Goal: Transaction & Acquisition: Purchase product/service

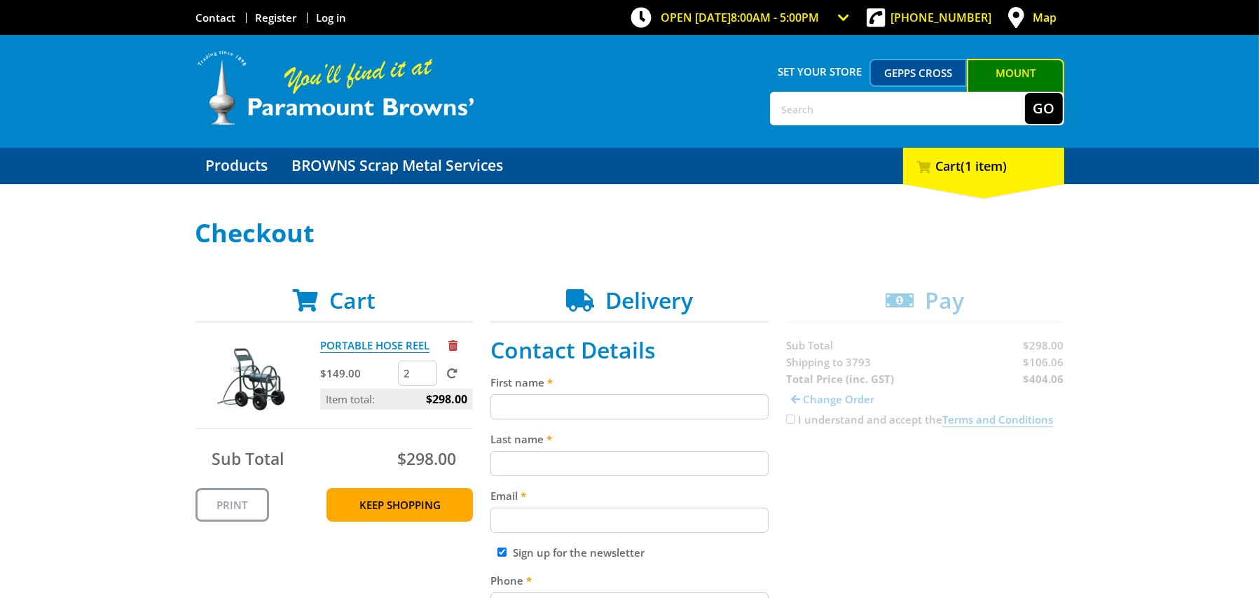
click at [455, 370] on span at bounding box center [452, 373] width 11 height 11
click at [0, 0] on input "submit" at bounding box center [0, 0] width 0 height 0
click at [385, 347] on link "PORTABLE HOSE REEL" at bounding box center [374, 345] width 109 height 15
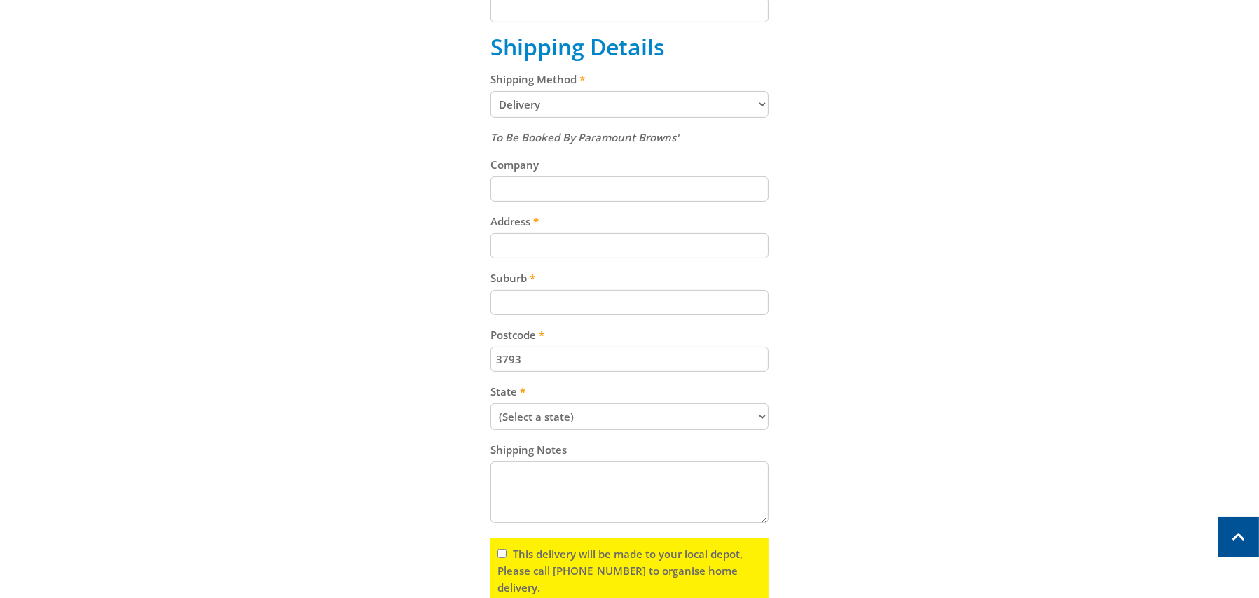
scroll to position [700, 0]
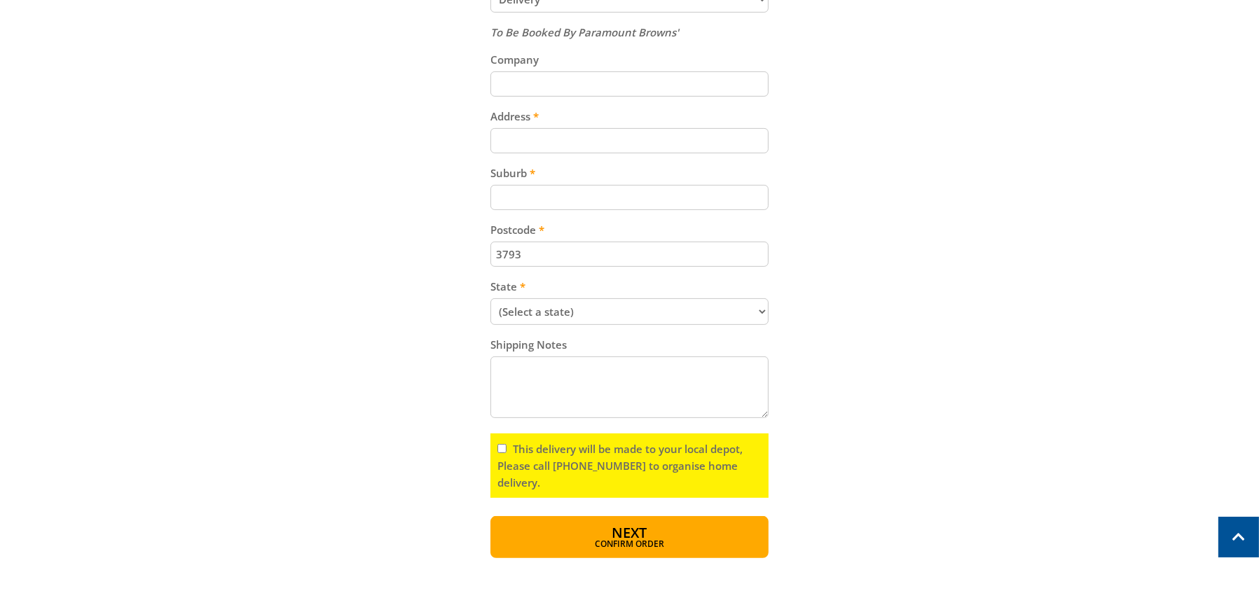
click at [762, 315] on select "(Select a state) South Australia Victoria New South Wales Queensland Western Au…" at bounding box center [629, 311] width 278 height 27
select select "VIC"
click at [490, 302] on select "(Select a state) South Australia Victoria New South Wales Queensland Western Au…" at bounding box center [629, 311] width 278 height 27
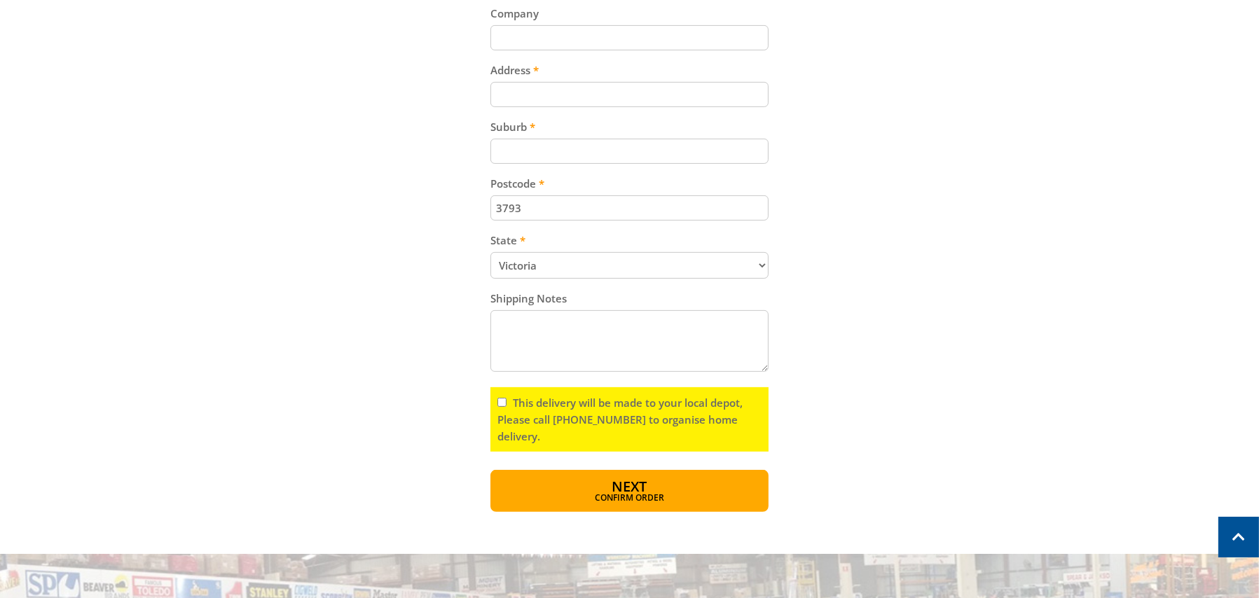
scroll to position [771, 0]
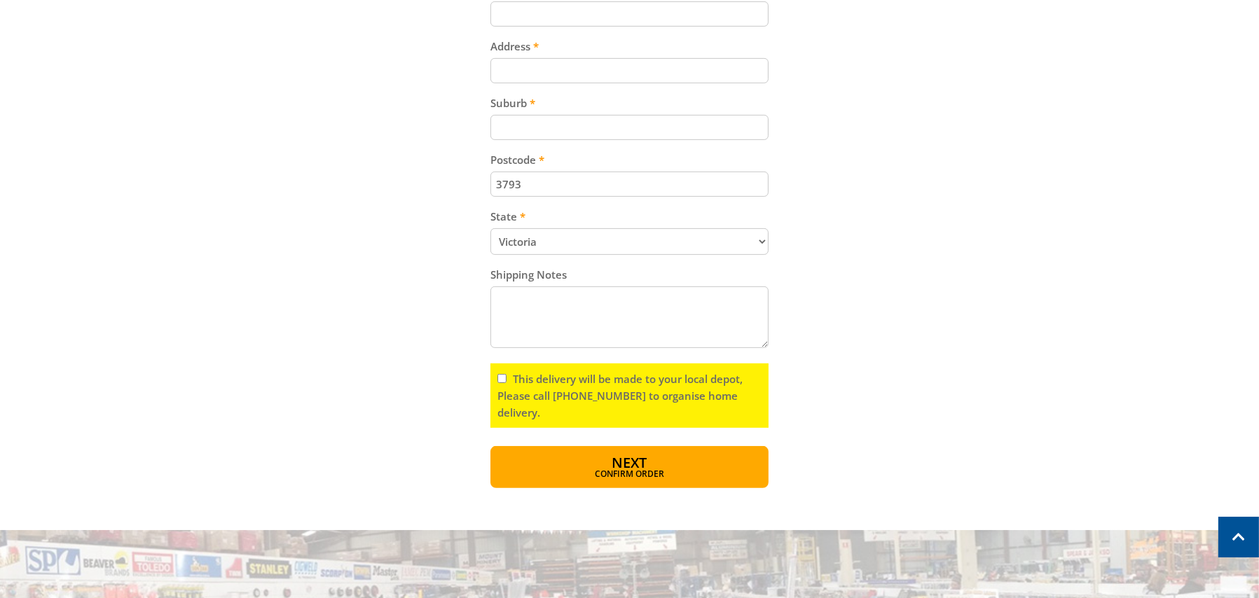
click at [502, 382] on input "This delivery will be made to your local depot, Please call (08) 8260 6333 to o…" at bounding box center [501, 378] width 9 height 9
checkbox input "true"
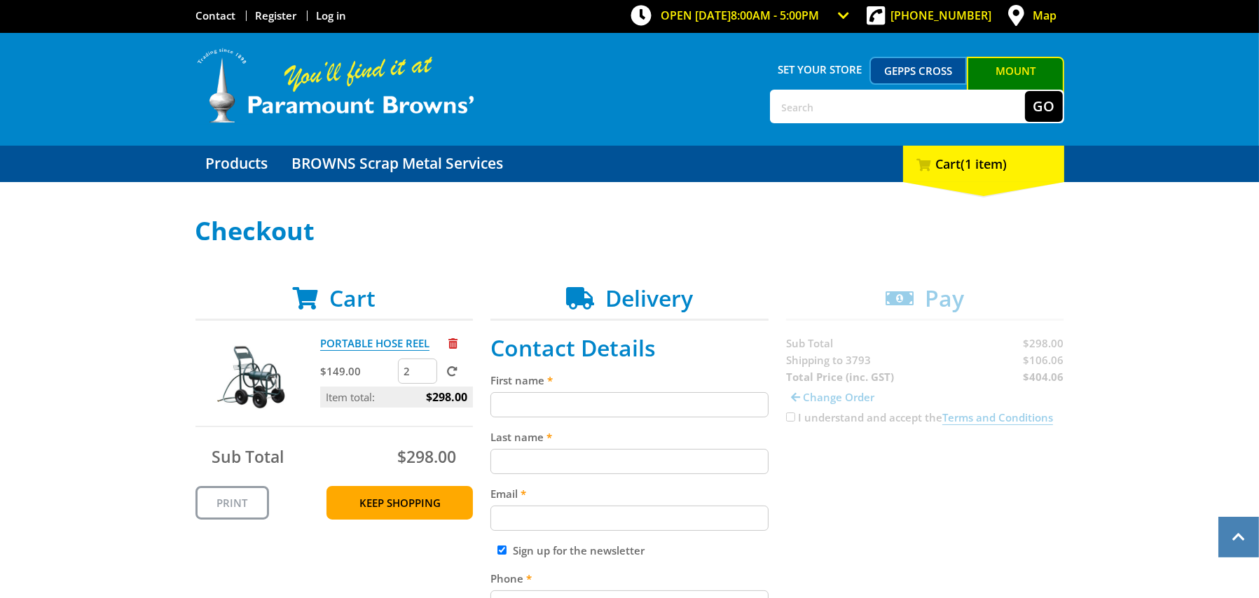
scroll to position [0, 0]
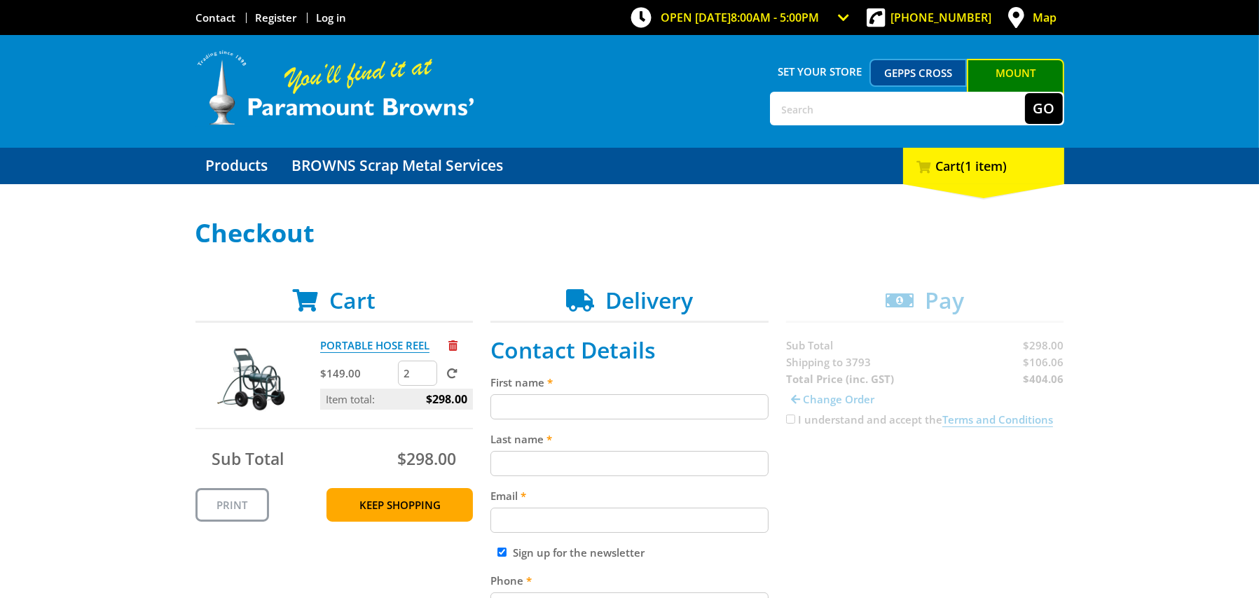
click at [528, 401] on input "First name" at bounding box center [629, 406] width 278 height 25
type input "Rachael"
type input "Jennings"
type input "rachael@proteaflora.com.au"
type input "0417508259"
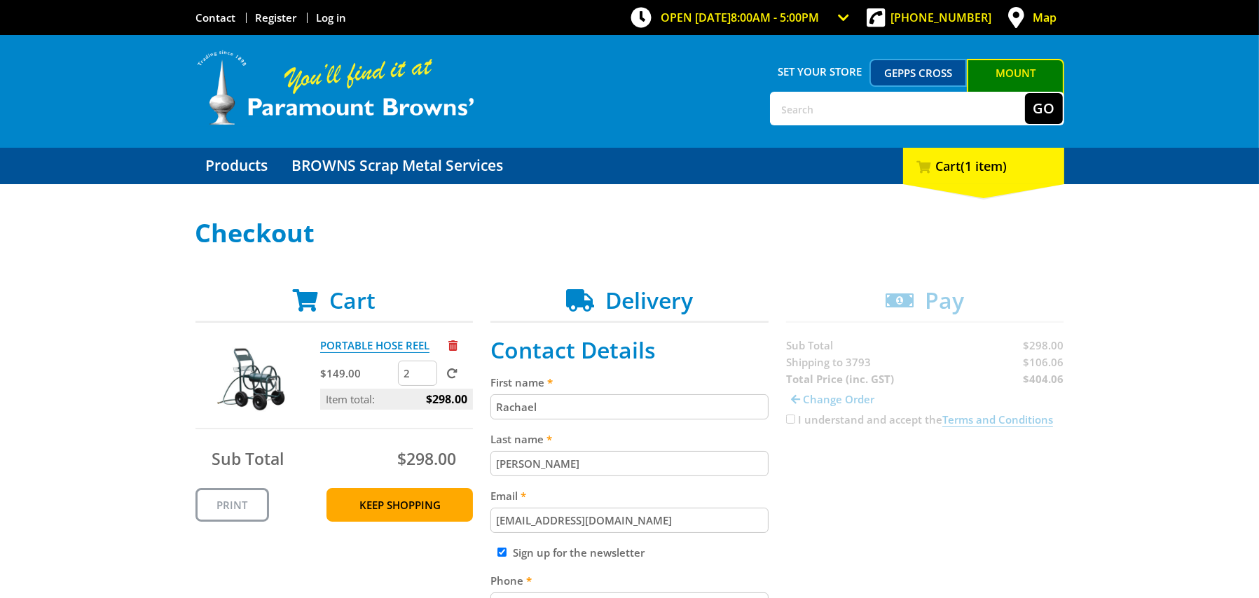
type input "Proteaflora Nursery Pty Ltd"
type input "204 Old Emerald Road, Gate E"
type input "Monbulk"
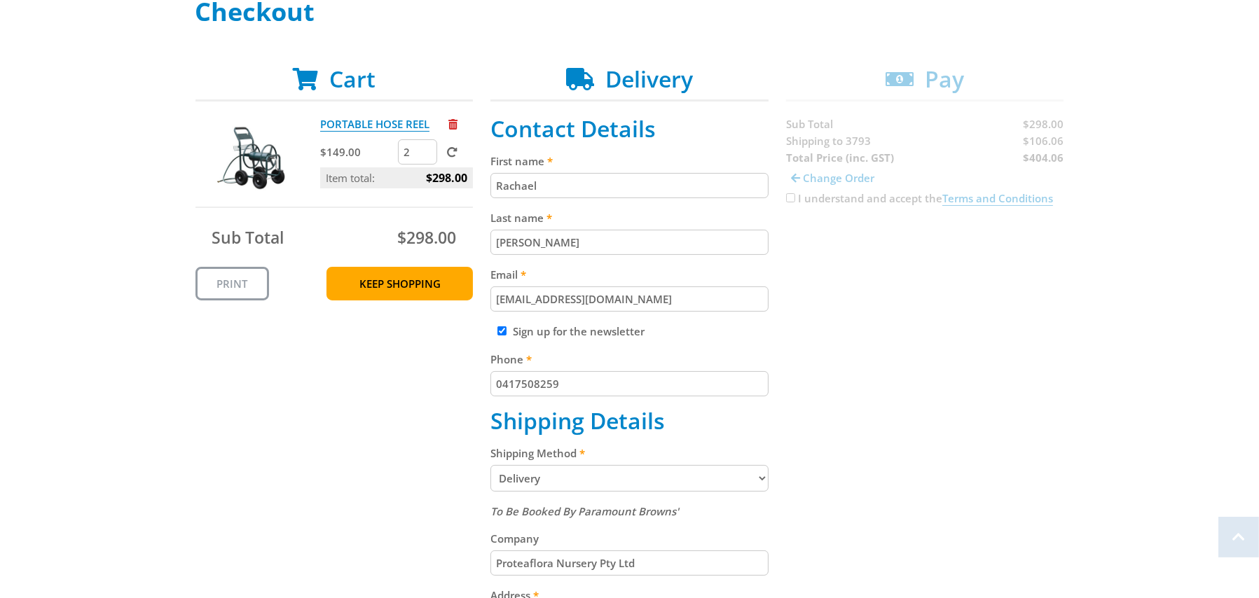
scroll to position [350, 0]
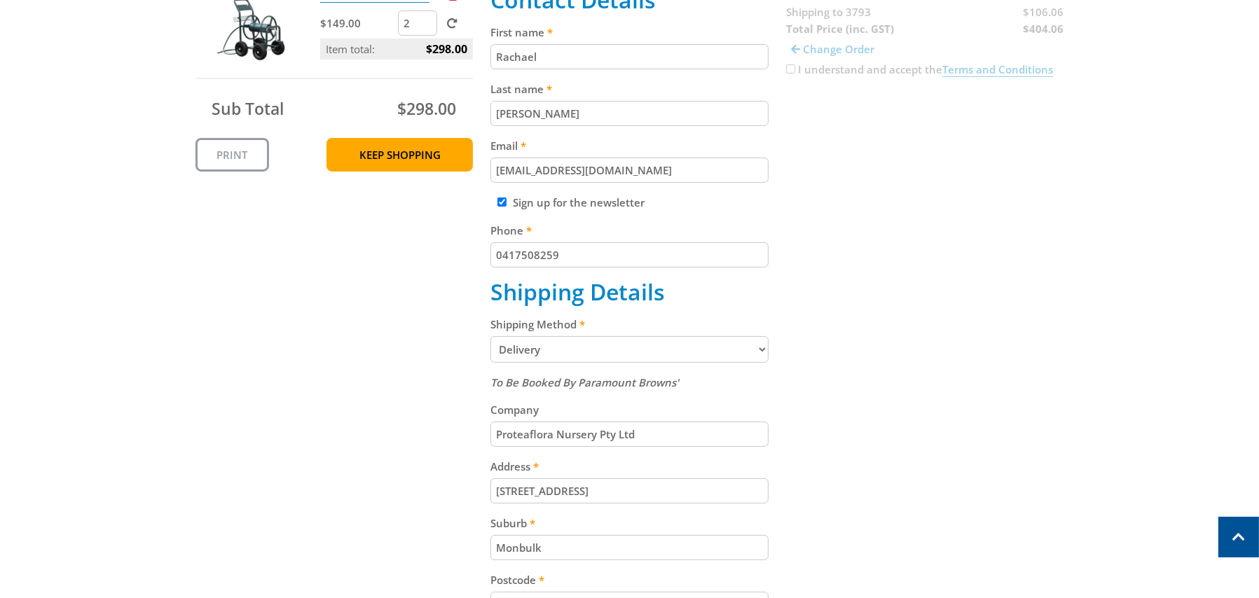
click at [501, 202] on input "Sign up for the newsletter" at bounding box center [501, 202] width 9 height 9
checkbox input "false"
click at [649, 493] on input "204 Old Emerald Road, Gate E" at bounding box center [629, 490] width 278 height 25
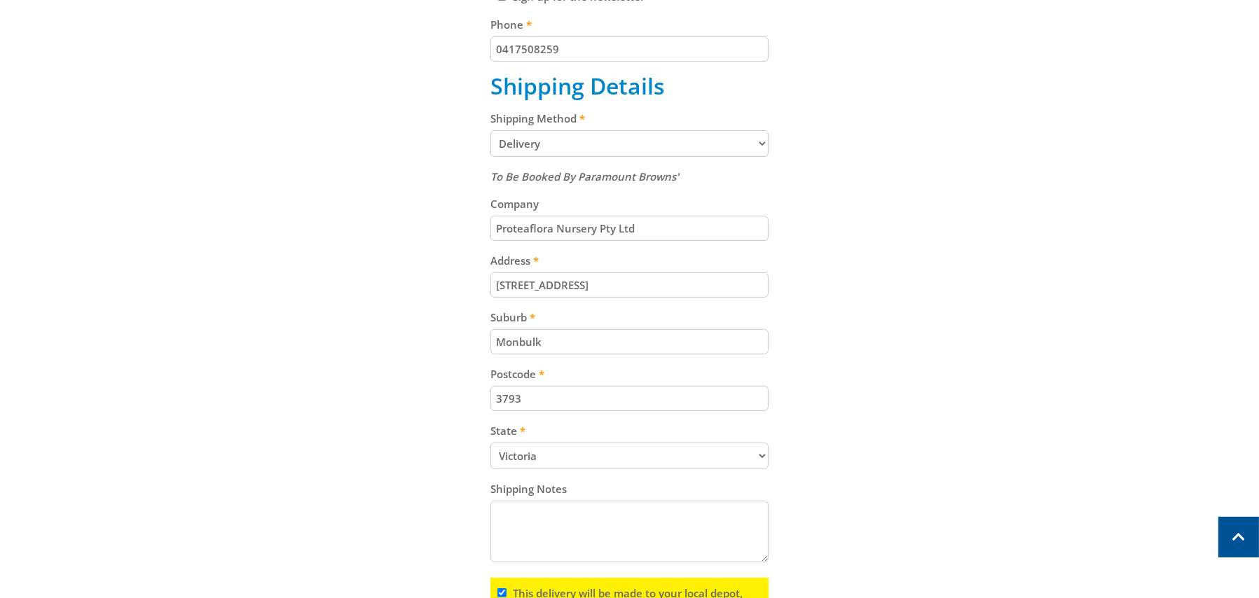
scroll to position [560, 0]
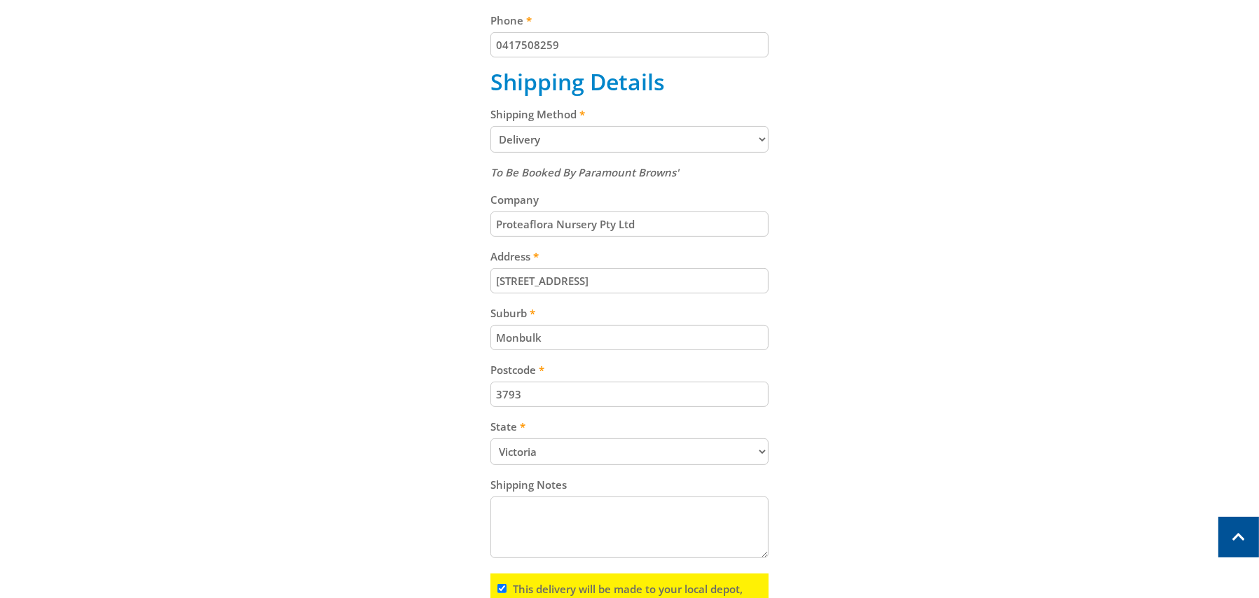
drag, startPoint x: 513, startPoint y: 279, endPoint x: 482, endPoint y: 284, distance: 31.2
click at [487, 284] on div "Cart PORTABLE HOSE REEL $149.00 2 Item total: $298.00 Sub Total $298.00 Print K…" at bounding box center [629, 213] width 869 height 972
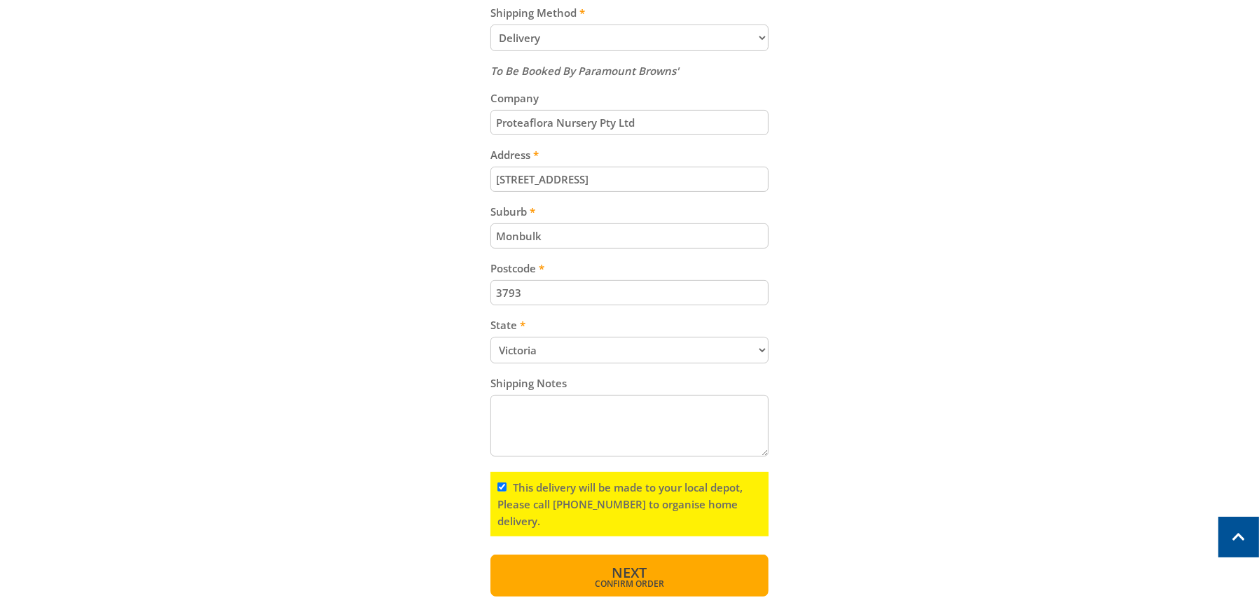
scroll to position [771, 0]
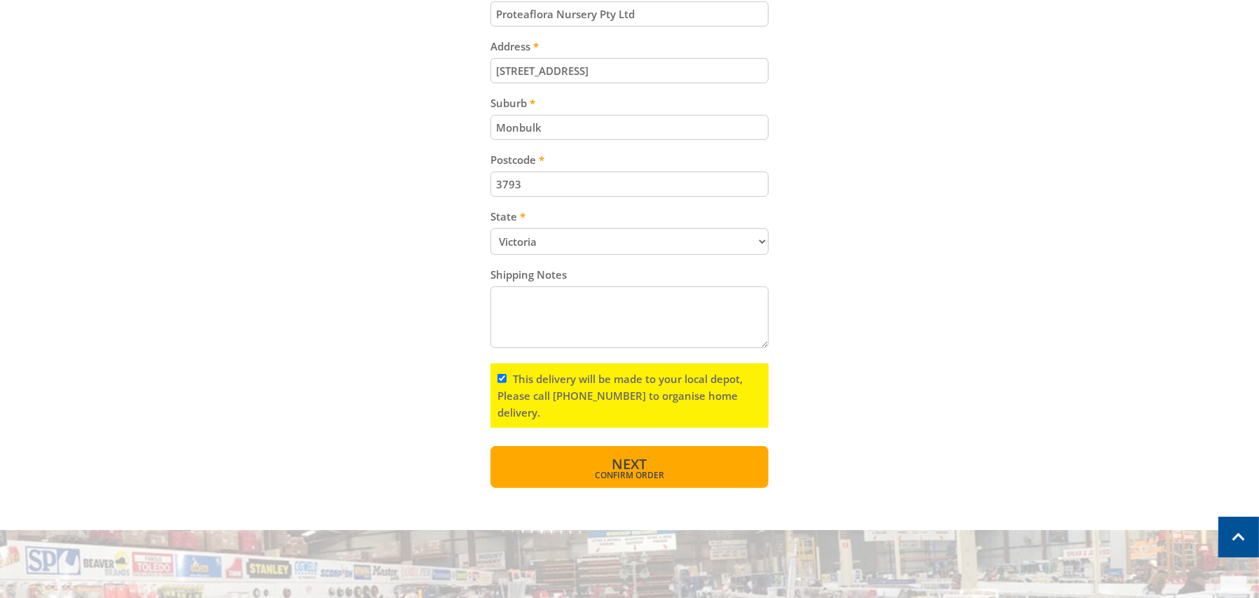
type input "195 Old Emerald Road, Gate B"
click at [641, 474] on span "Confirm order" at bounding box center [629, 475] width 218 height 8
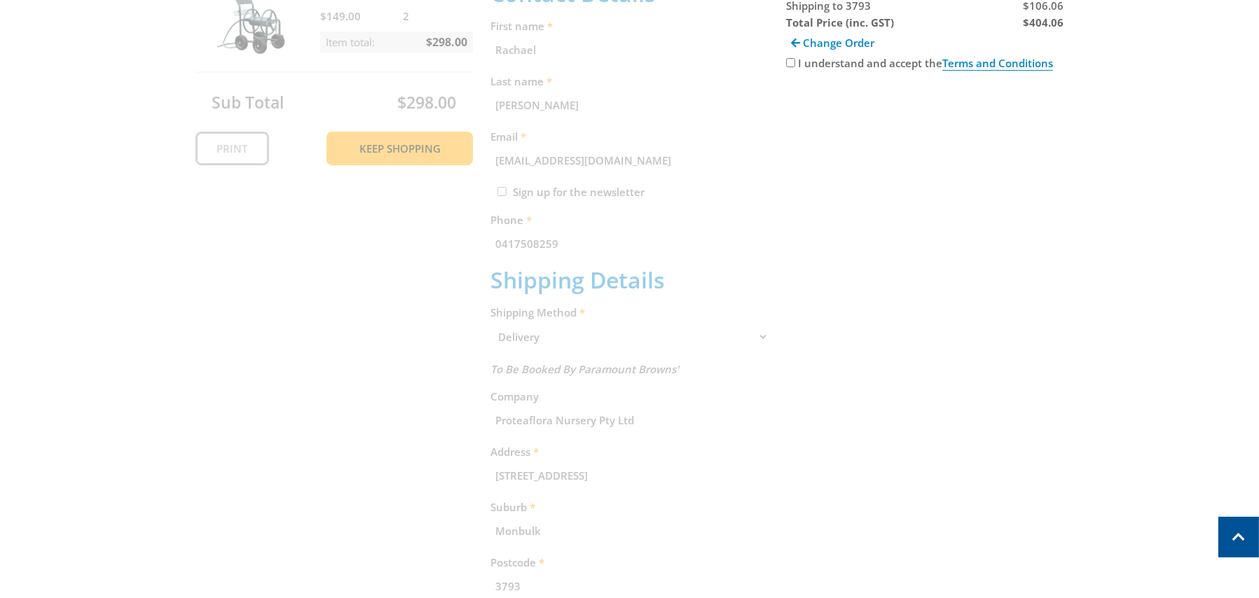
scroll to position [287, 0]
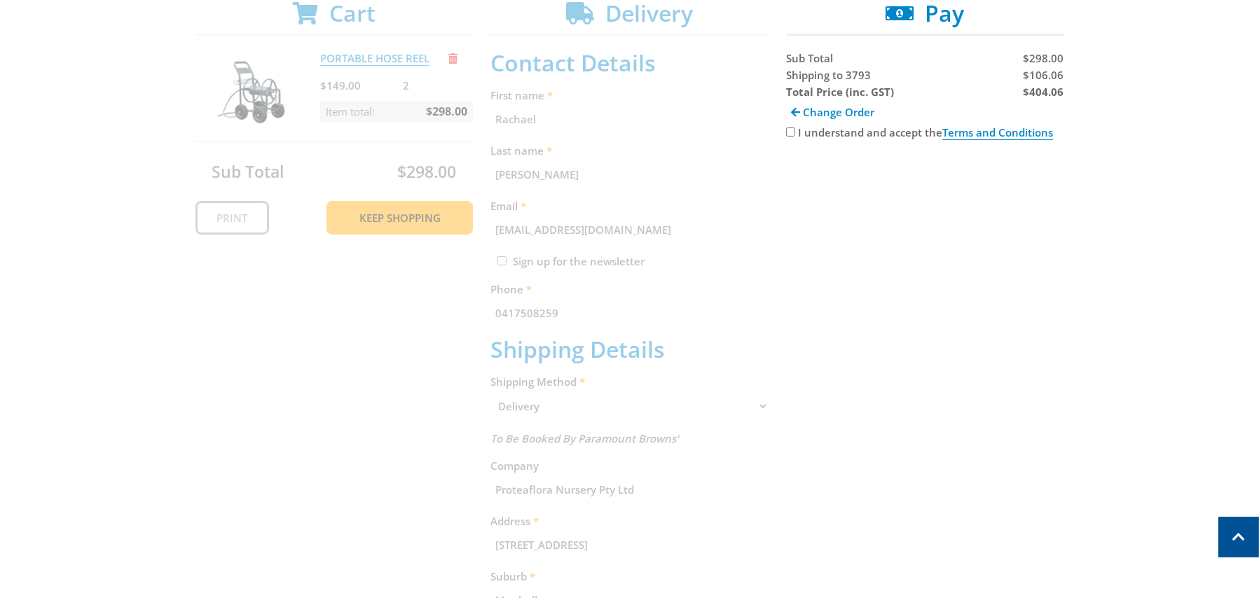
click at [789, 129] on input "I understand and accept the Terms and Conditions" at bounding box center [790, 131] width 9 height 9
checkbox input "true"
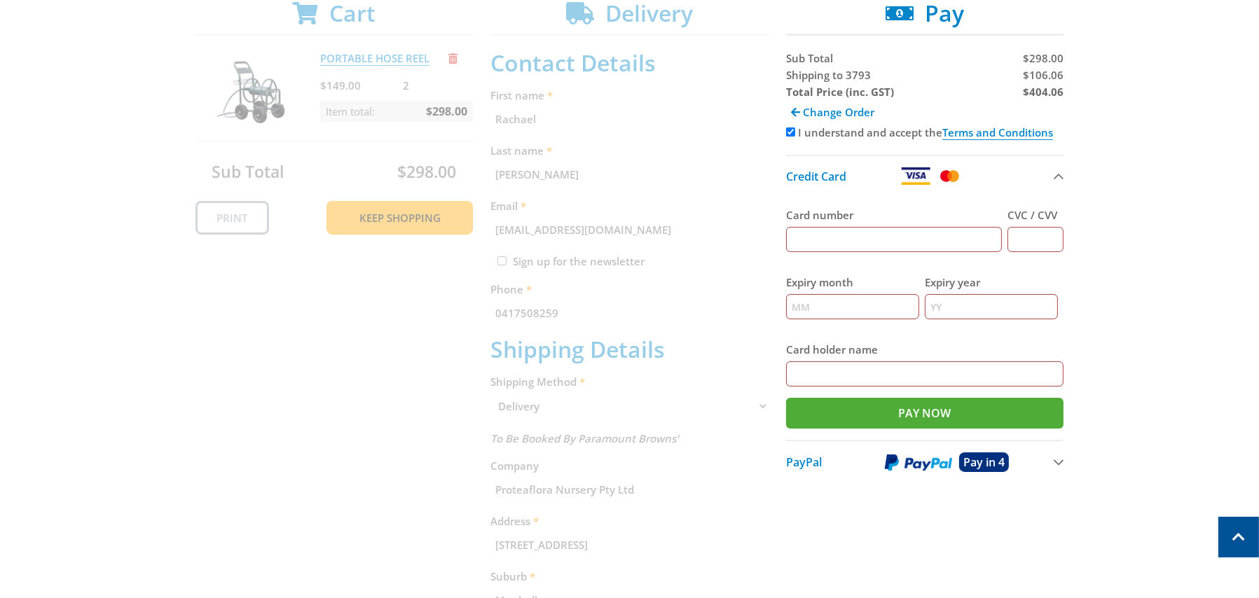
click at [815, 241] on input "Card number" at bounding box center [894, 239] width 216 height 25
type input "4048870003402270"
click at [1027, 242] on input "CVC / CVV" at bounding box center [1035, 239] width 56 height 25
type input "950"
click at [803, 304] on input "Expiry month" at bounding box center [852, 306] width 133 height 25
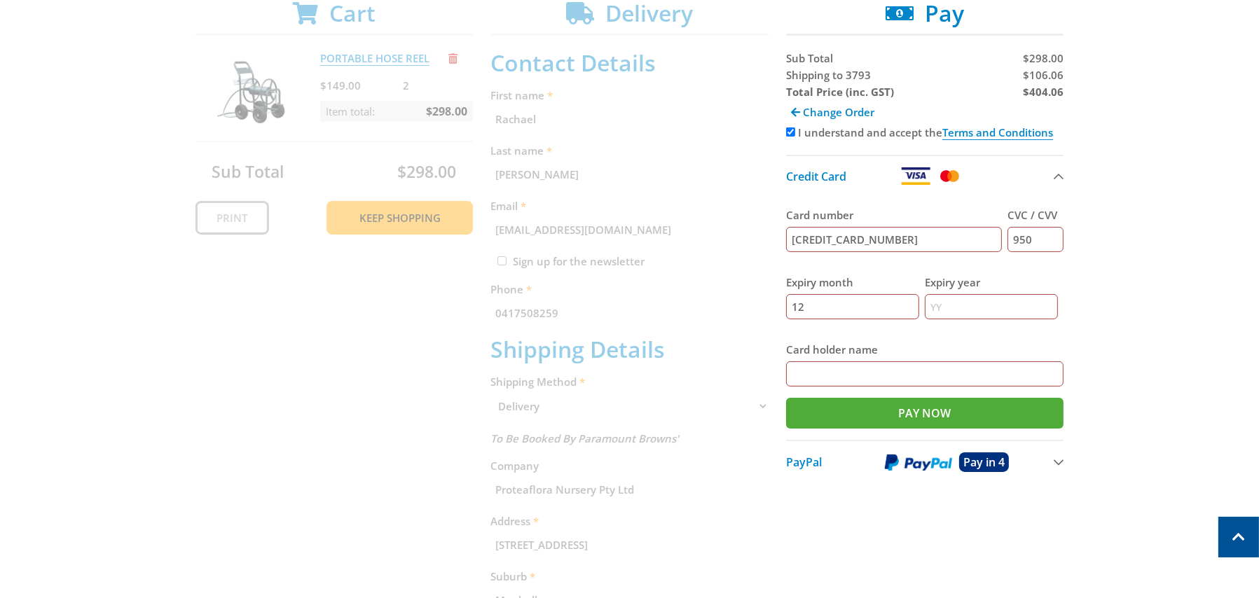
type input "12"
click at [946, 299] on input "Expiry year" at bounding box center [991, 306] width 133 height 25
type input "27"
click at [848, 373] on input "Card holder name" at bounding box center [925, 373] width 278 height 25
type input "Joanne E Haseler"
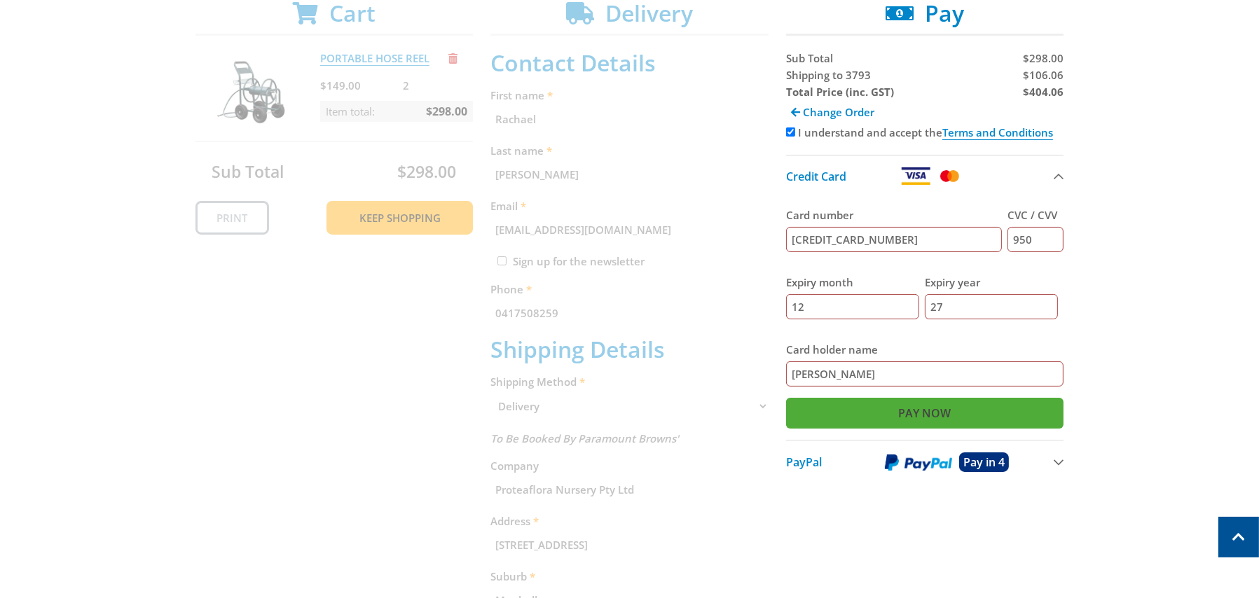
click at [931, 414] on input "Pay Now" at bounding box center [925, 413] width 278 height 31
type input "Paying..."
